Goal: Task Accomplishment & Management: Manage account settings

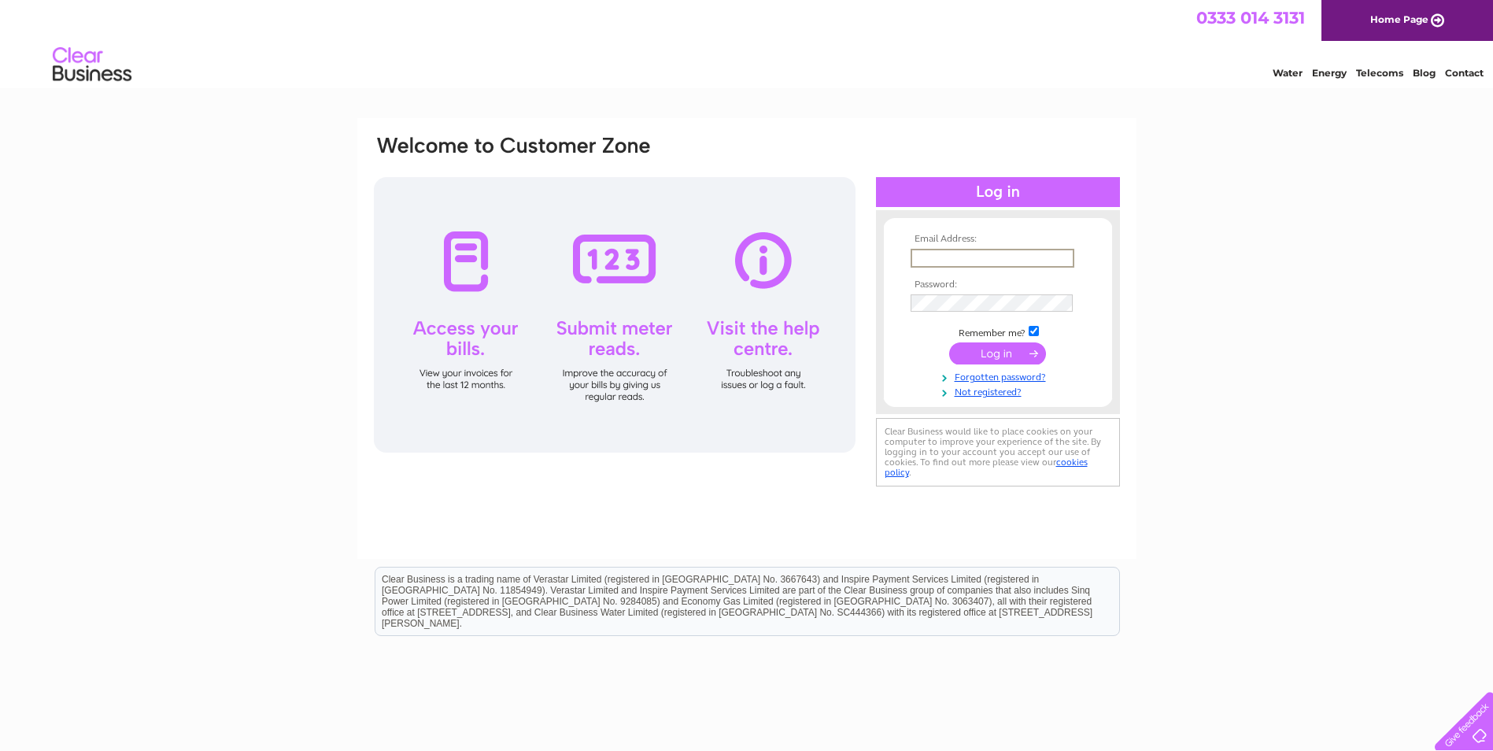
click at [926, 258] on input "text" at bounding box center [993, 258] width 164 height 19
type input "eleanor@fbpoultry.co.uk"
click at [990, 354] on input "submit" at bounding box center [997, 352] width 97 height 22
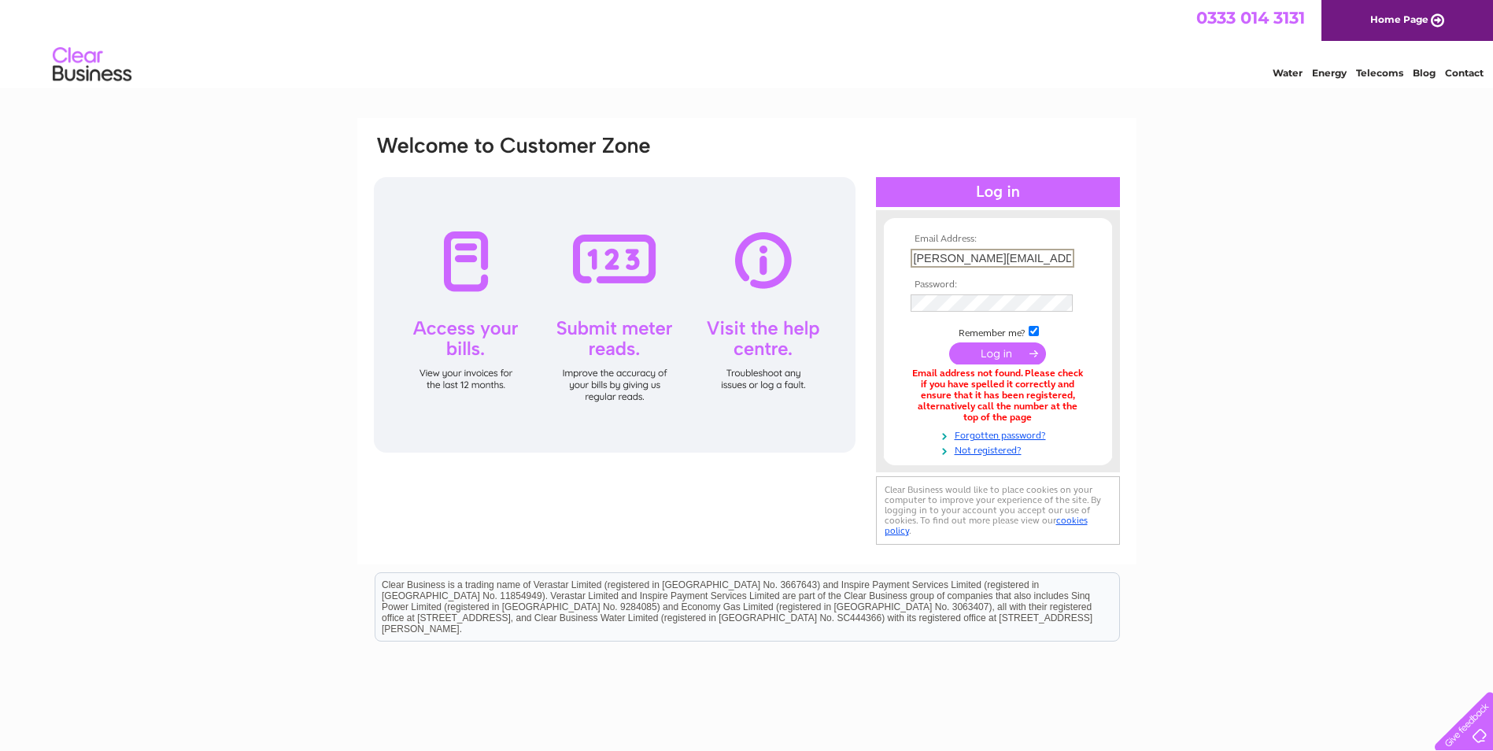
drag, startPoint x: 1055, startPoint y: 255, endPoint x: 691, endPoint y: 252, distance: 363.6
click at [706, 264] on div "Email Address: [PERSON_NAME][EMAIL_ADDRESS][DOMAIN_NAME] Password:" at bounding box center [746, 341] width 749 height 415
click at [1119, 395] on div "Email Address: [PERSON_NAME][EMAIL_ADDRESS][DOMAIN_NAME] Password:" at bounding box center [998, 341] width 244 height 231
drag, startPoint x: 1051, startPoint y: 251, endPoint x: 713, endPoint y: 265, distance: 337.9
click at [728, 242] on div "Email Address: [PERSON_NAME][EMAIL_ADDRESS][DOMAIN_NAME] Password:" at bounding box center [746, 341] width 749 height 415
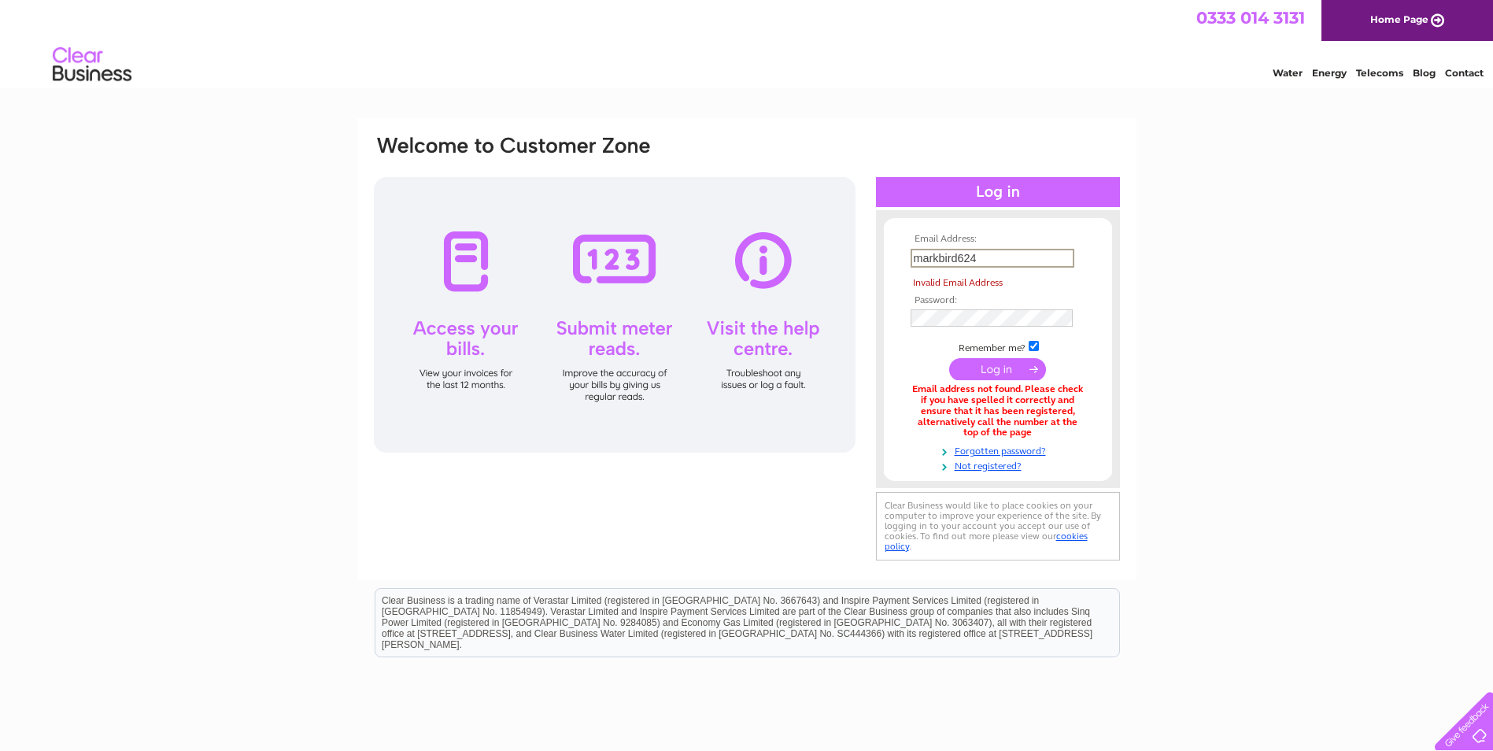
drag, startPoint x: 994, startPoint y: 259, endPoint x: 716, endPoint y: 257, distance: 277.8
click at [716, 257] on div "Email Address: markbird624 Invalid Email Address Password:" at bounding box center [746, 349] width 749 height 430
drag, startPoint x: 1011, startPoint y: 258, endPoint x: 735, endPoint y: 260, distance: 276.2
click at [735, 260] on div "Email Address: MARKBIRD624 Invalid Email Address Password:" at bounding box center [746, 349] width 749 height 430
type input "[PERSON_NAME][EMAIL_ADDRESS][DOMAIN_NAME]"
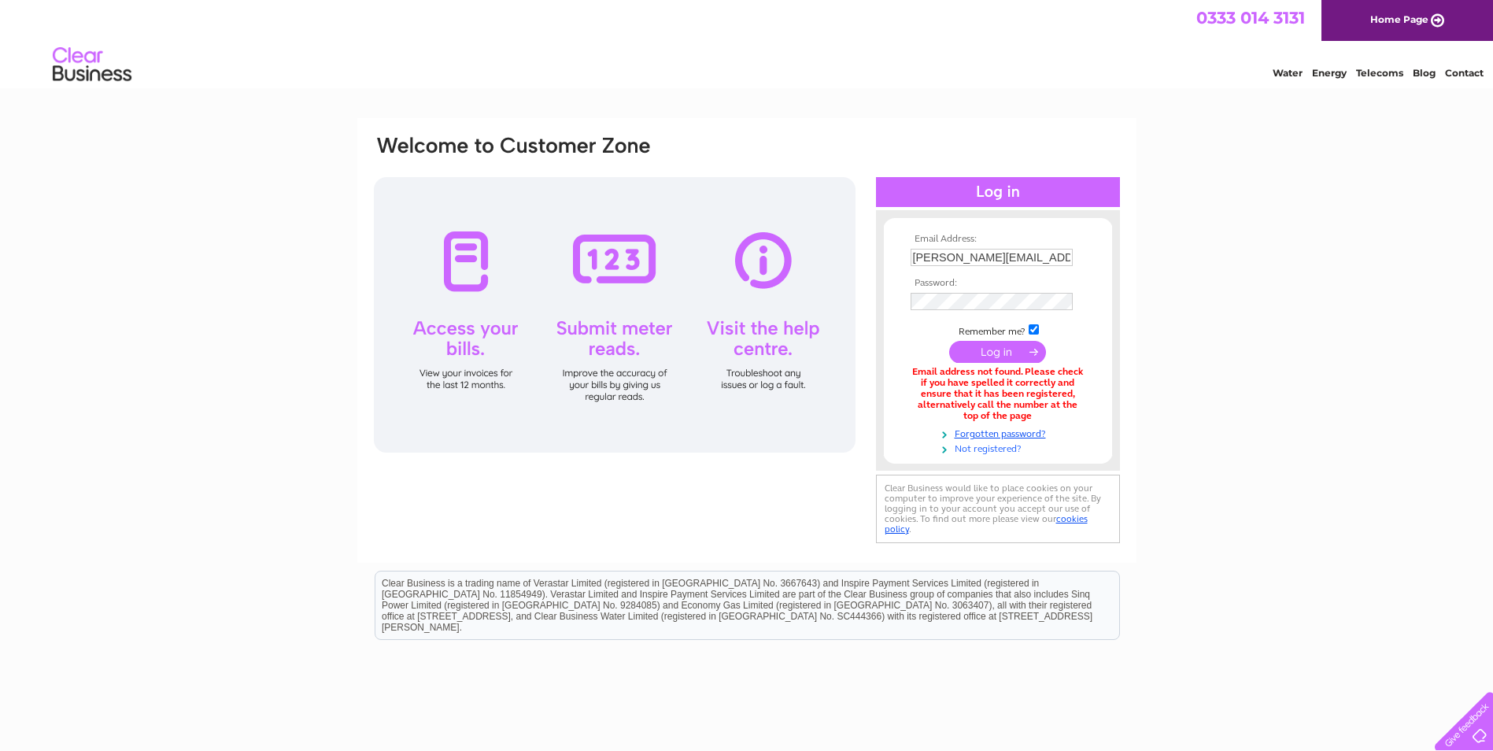
click at [987, 447] on link "Not registered?" at bounding box center [1000, 447] width 179 height 15
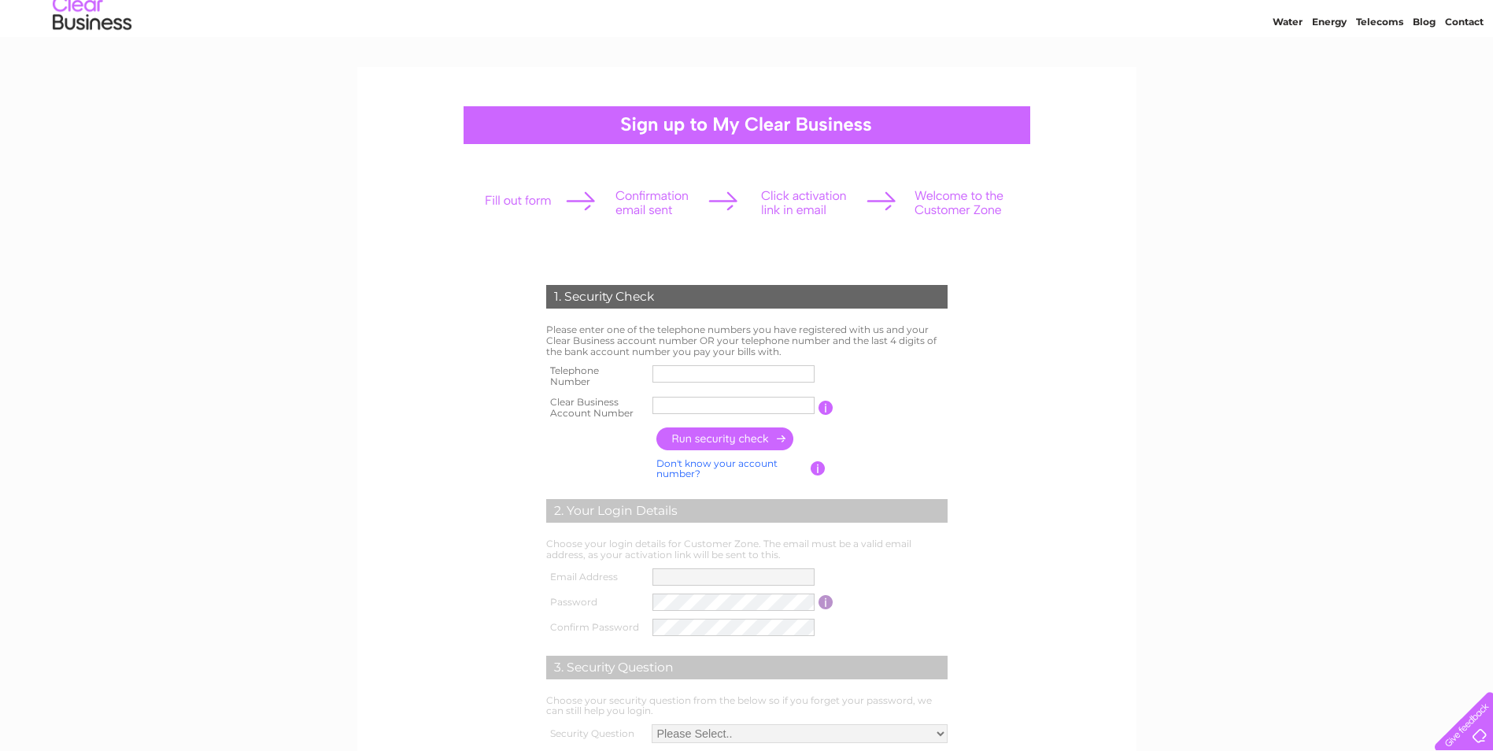
scroll to position [79, 0]
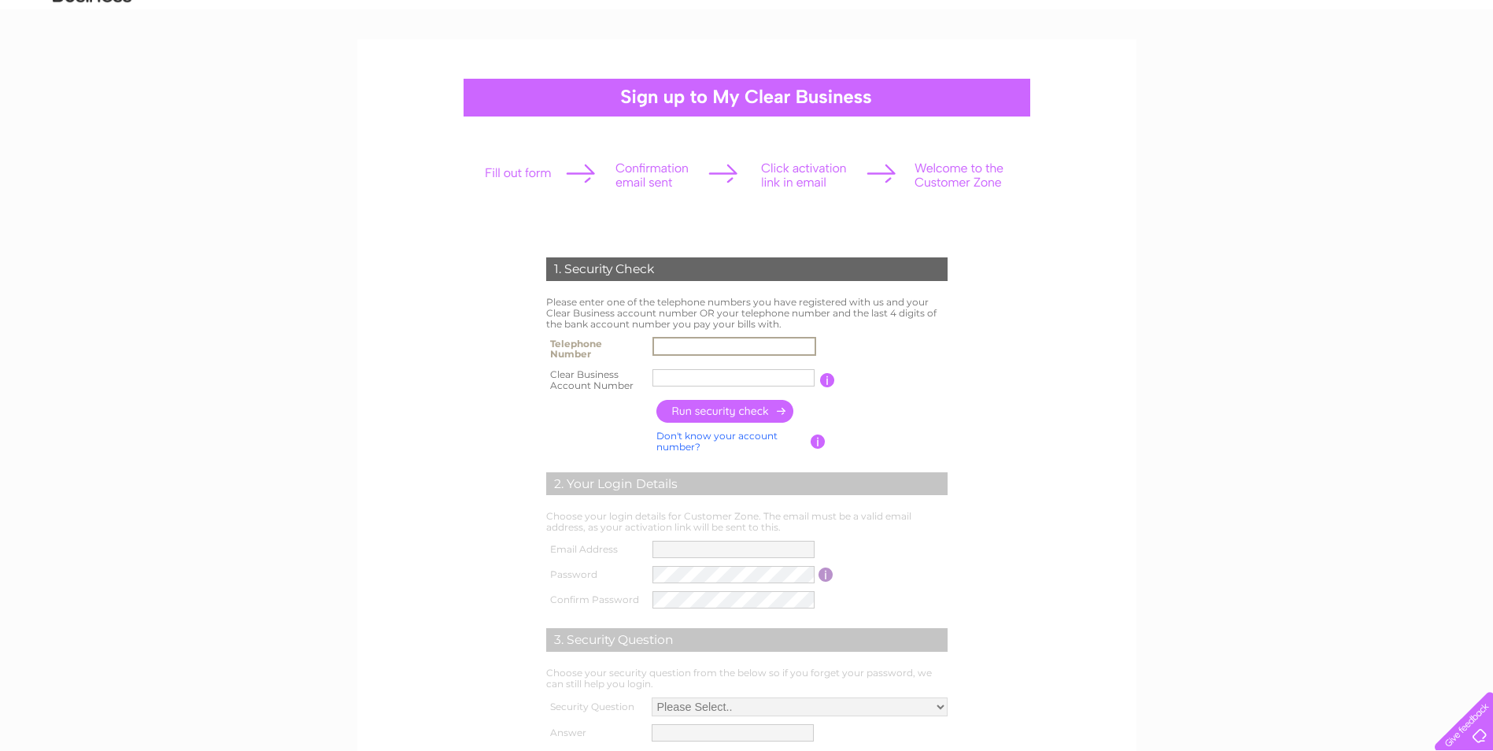
click at [678, 343] on input "text" at bounding box center [734, 346] width 164 height 19
type input "01768881555"
type input "[PERSON_NAME]"
drag, startPoint x: 739, startPoint y: 378, endPoint x: 475, endPoint y: 391, distance: 264.0
click at [475, 391] on form "1. Security Check Please enter one of the telephone numbers you have registered…" at bounding box center [746, 520] width 749 height 589
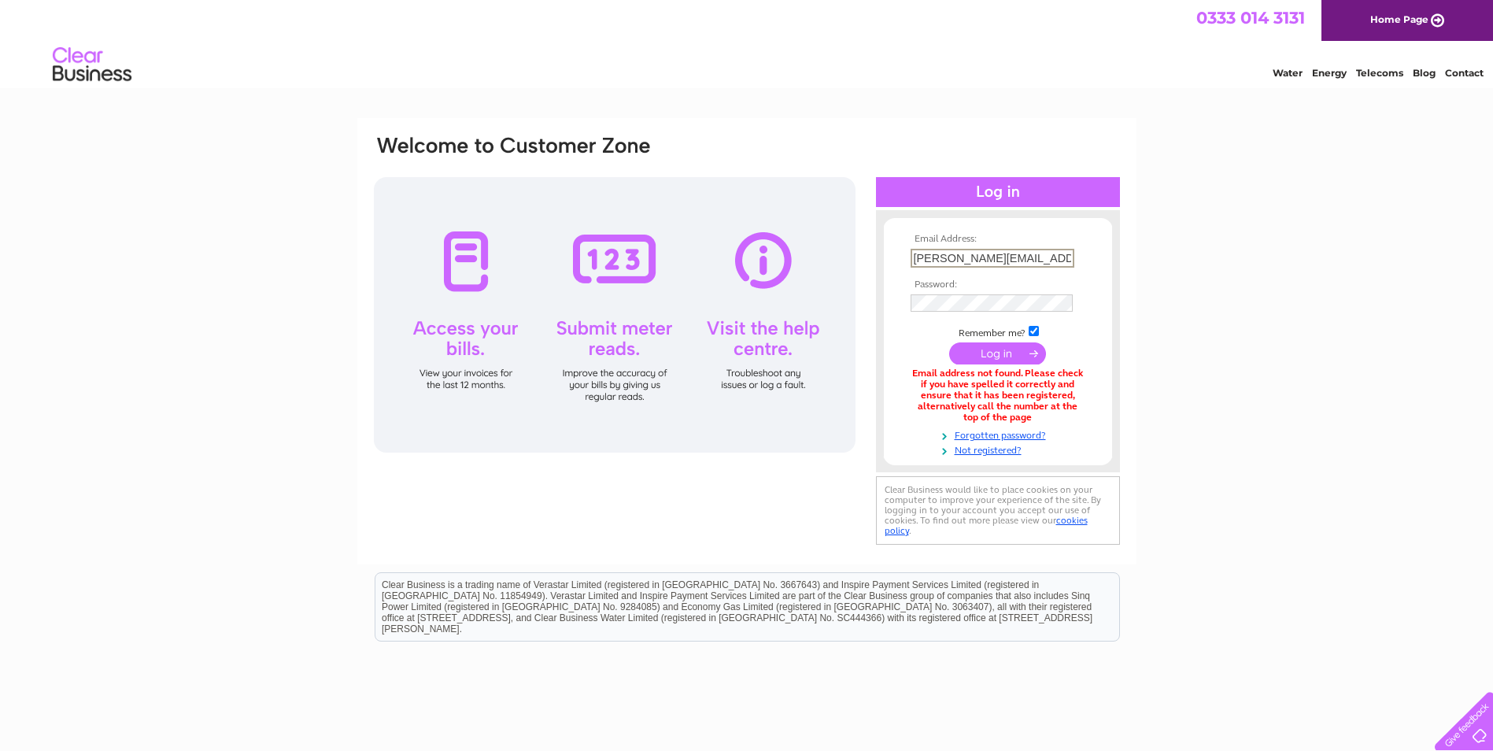
drag, startPoint x: 1039, startPoint y: 253, endPoint x: 778, endPoint y: 266, distance: 260.8
click at [778, 266] on div "Email Address: [PERSON_NAME][EMAIL_ADDRESS][DOMAIN_NAME] Password:" at bounding box center [746, 341] width 749 height 415
type input "m"
type input "j"
type input "[PERSON_NAME][EMAIL_ADDRESS][DOMAIN_NAME]"
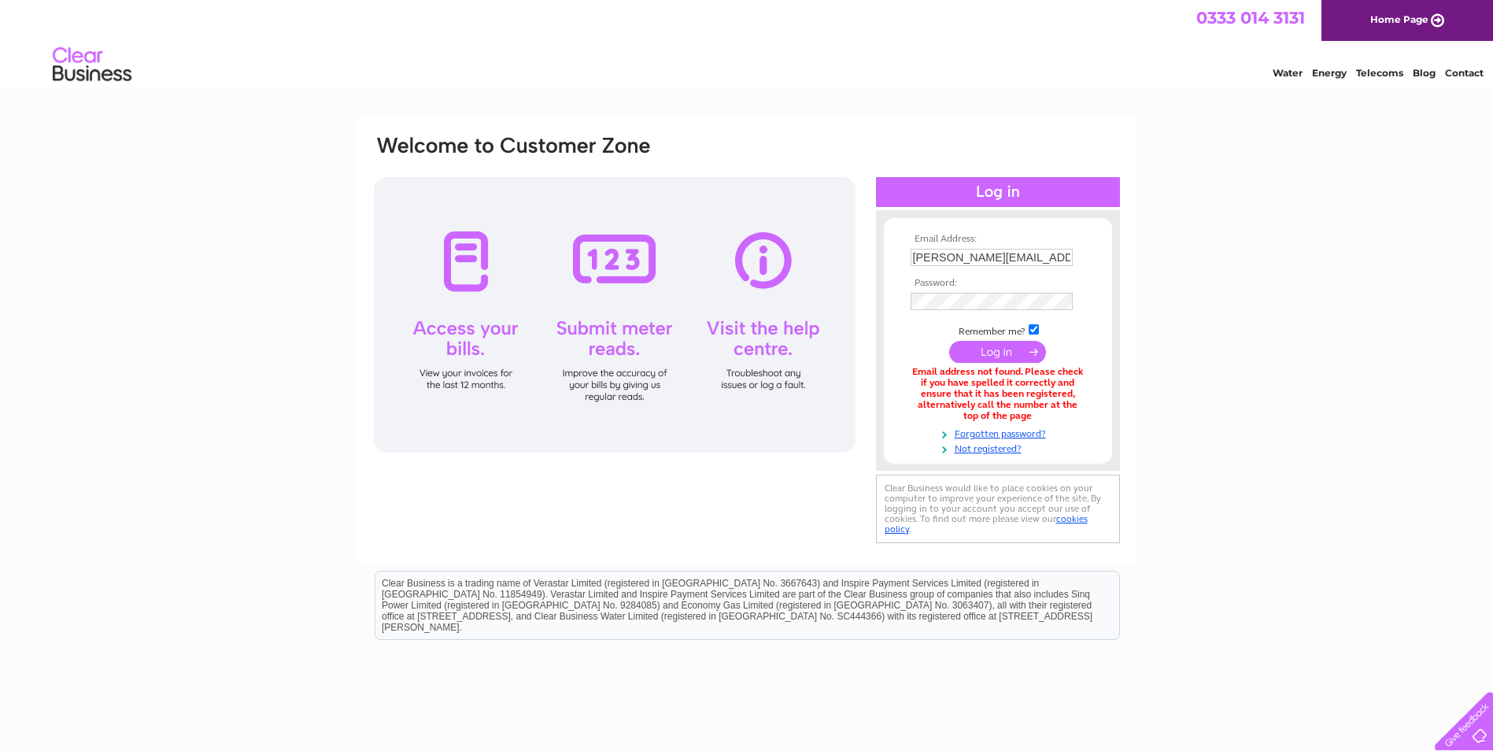
click at [1013, 357] on input "submit" at bounding box center [997, 352] width 97 height 22
